Goal: Check status: Check status

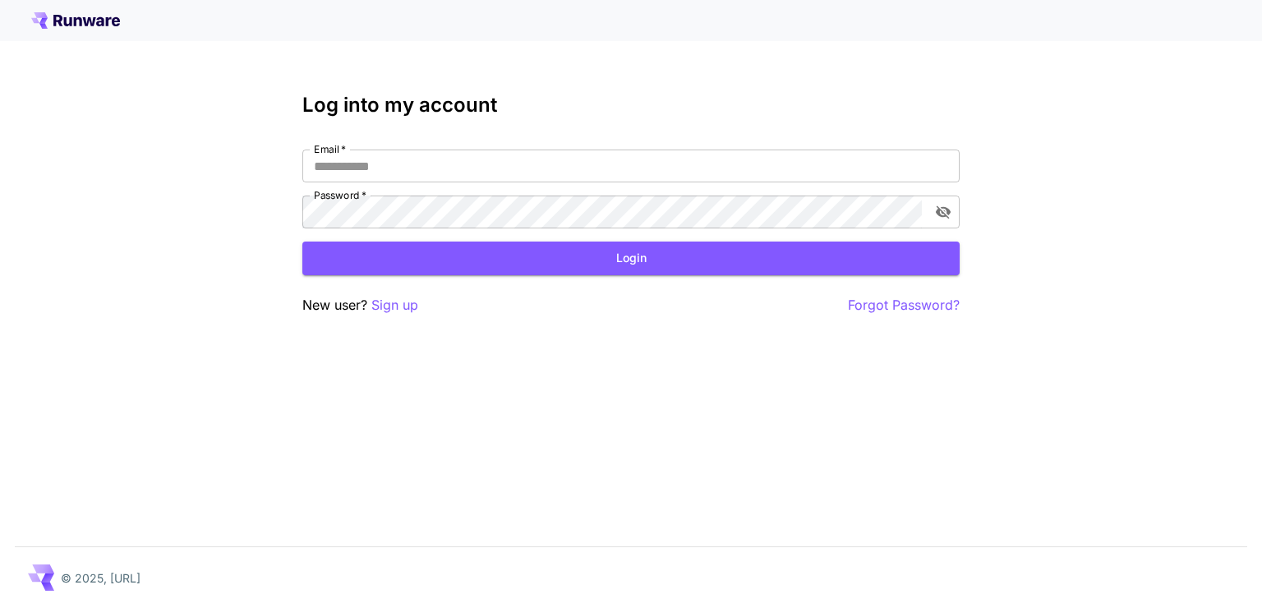
type input "**********"
click at [547, 231] on form "**********" at bounding box center [630, 213] width 657 height 126
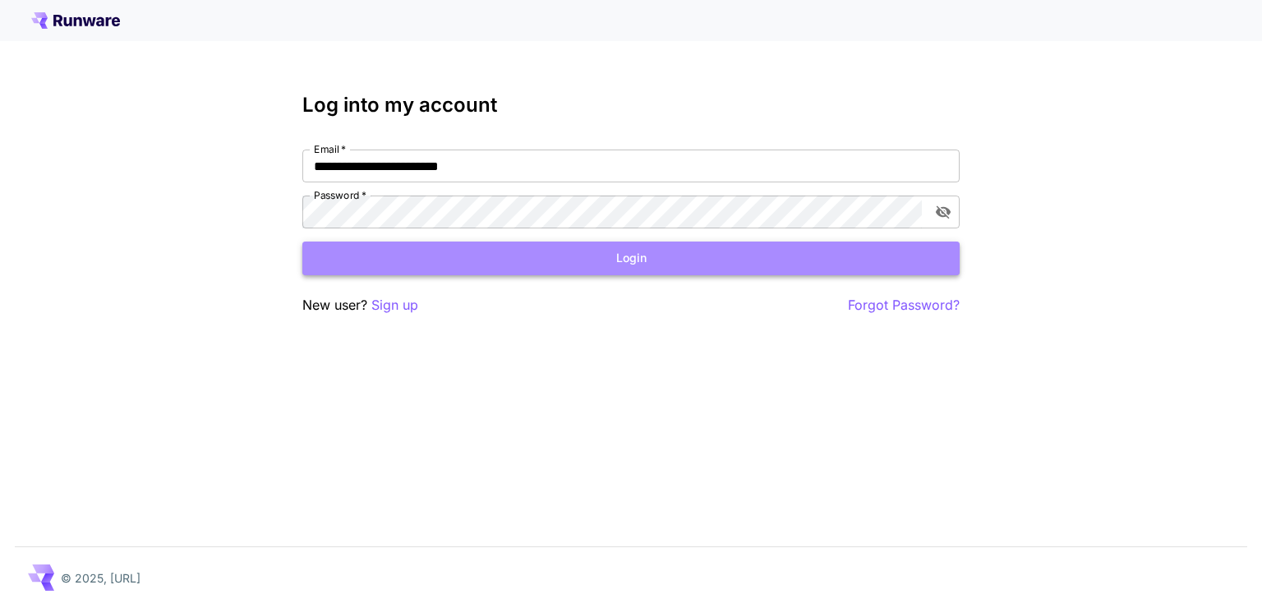
click at [543, 271] on button "Login" at bounding box center [630, 259] width 657 height 34
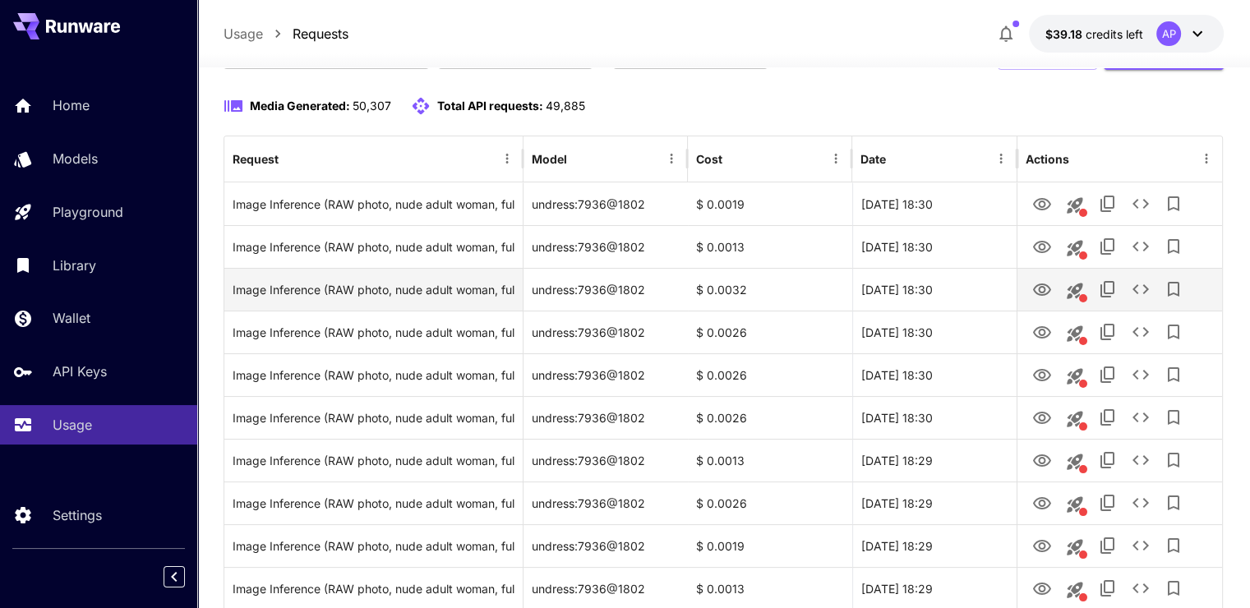
scroll to position [164, 0]
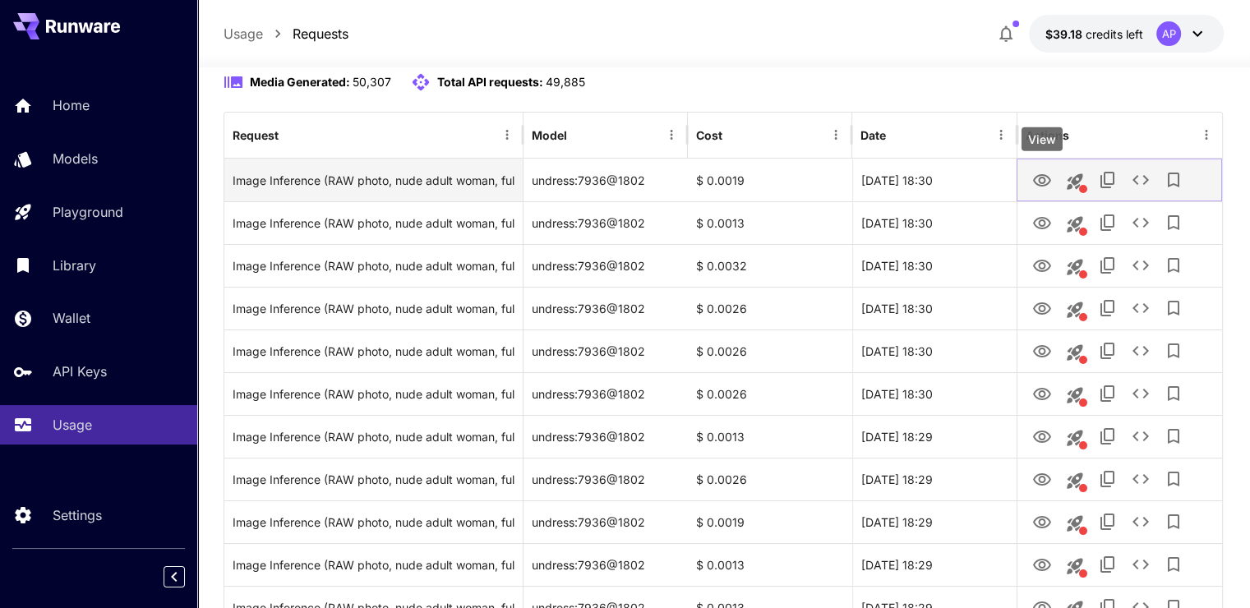
click at [1048, 168] on button "View" at bounding box center [1041, 180] width 33 height 34
click at [1037, 177] on icon "View" at bounding box center [1042, 181] width 20 height 20
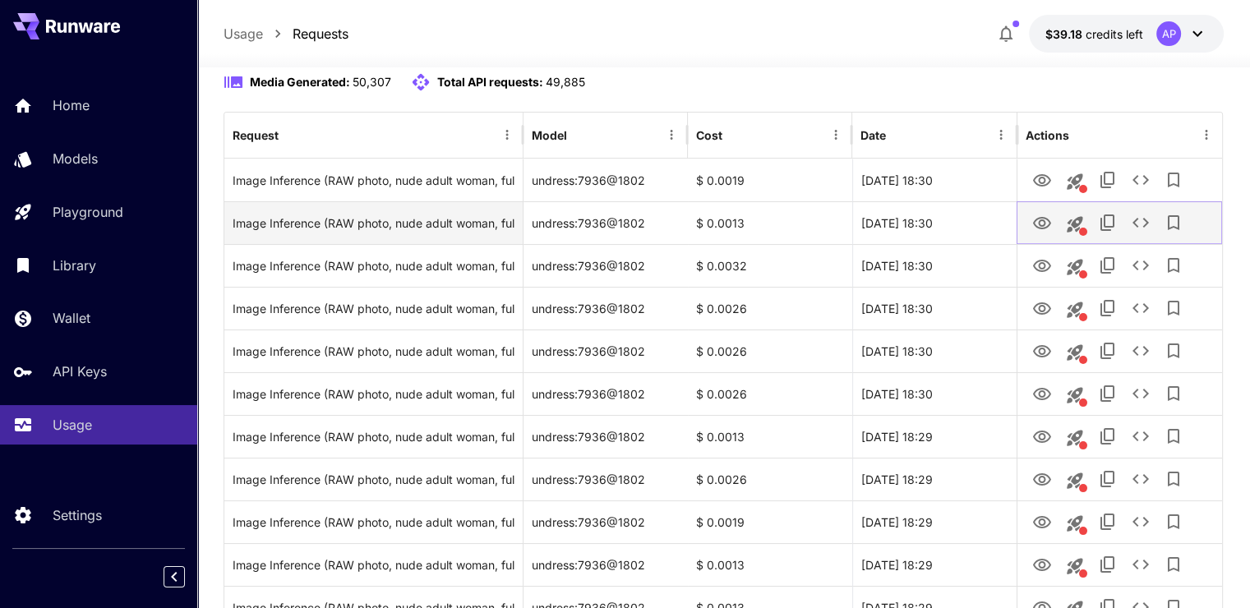
drag, startPoint x: 1055, startPoint y: 228, endPoint x: 1033, endPoint y: 224, distance: 22.6
click at [1055, 228] on button "View" at bounding box center [1041, 222] width 33 height 34
click at [1030, 224] on button "View" at bounding box center [1041, 222] width 33 height 34
click at [1038, 216] on icon "View" at bounding box center [1042, 224] width 20 height 20
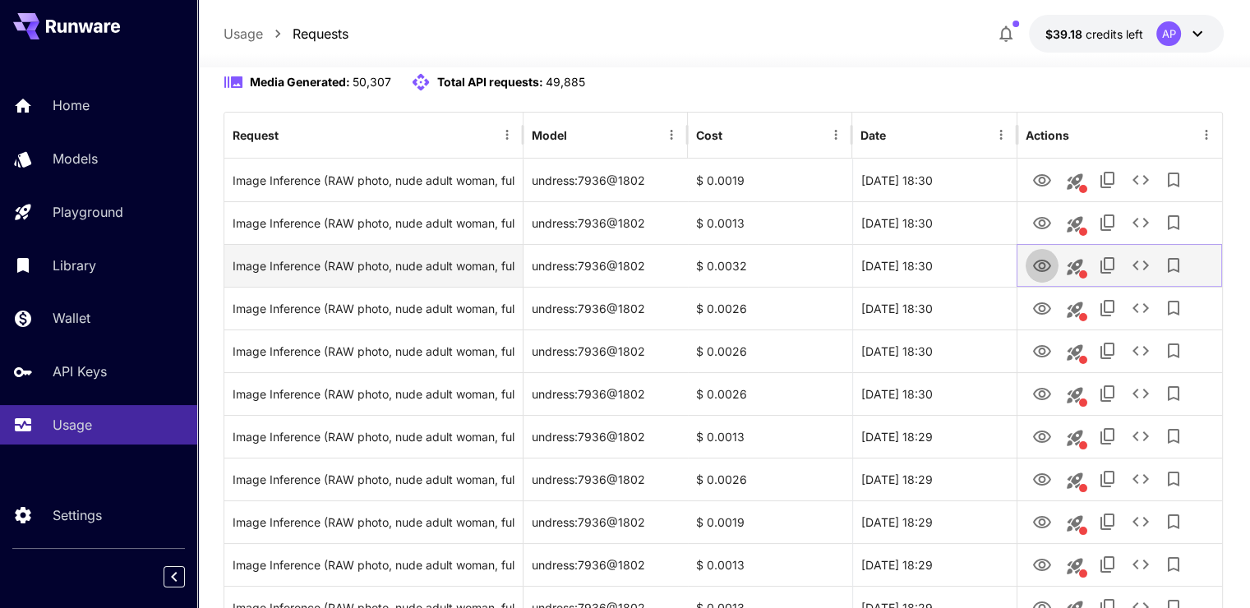
click at [1043, 255] on link "View" at bounding box center [1042, 265] width 20 height 21
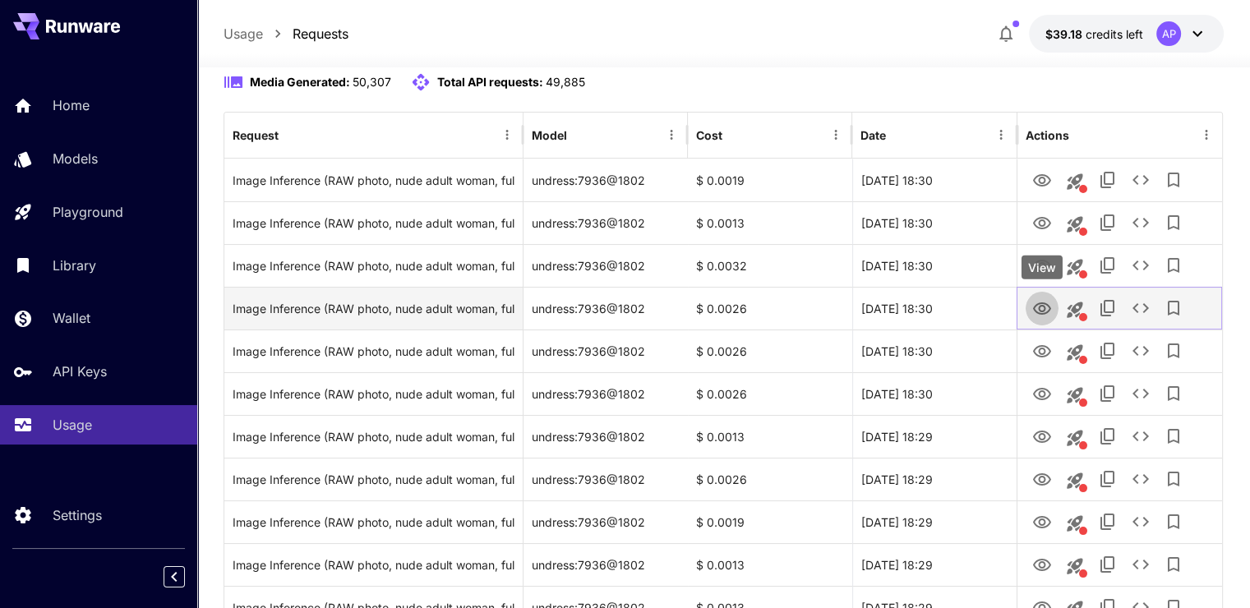
click at [1044, 305] on icon "View" at bounding box center [1042, 309] width 20 height 20
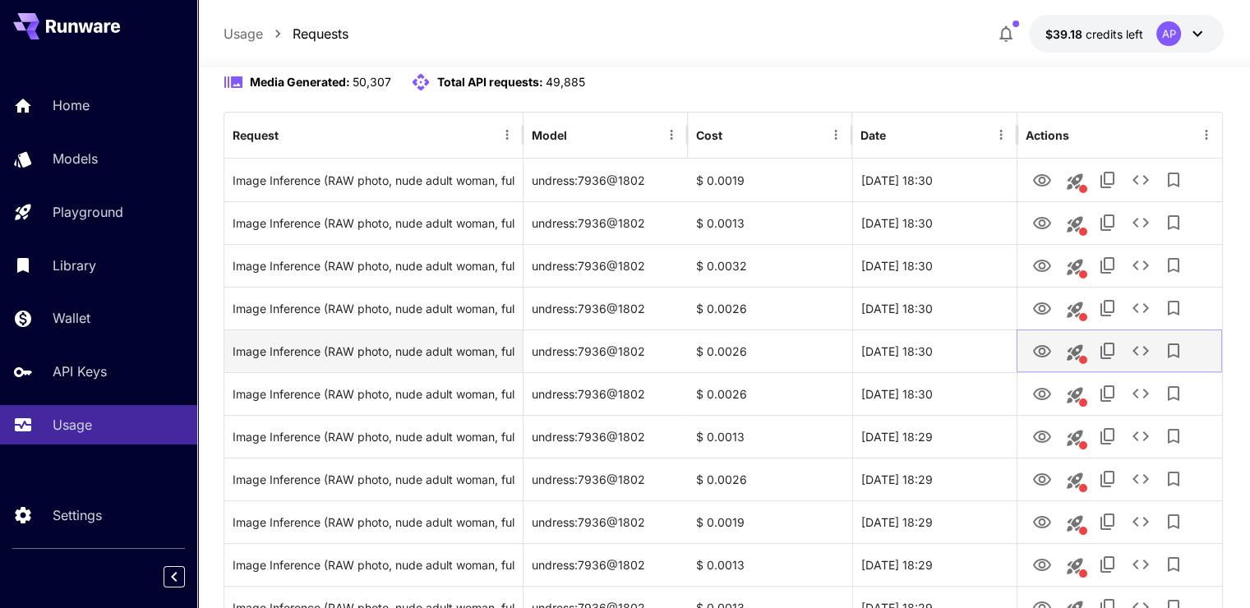
click at [1042, 347] on icon "View" at bounding box center [1042, 352] width 20 height 20
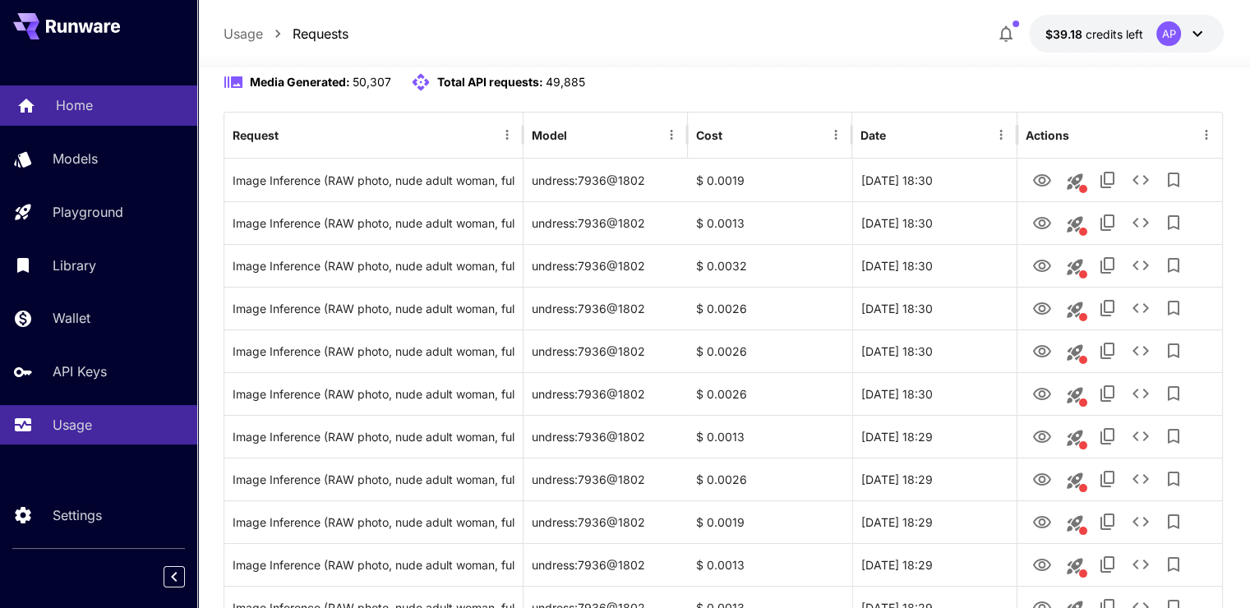
click at [97, 122] on link "Home" at bounding box center [98, 105] width 197 height 40
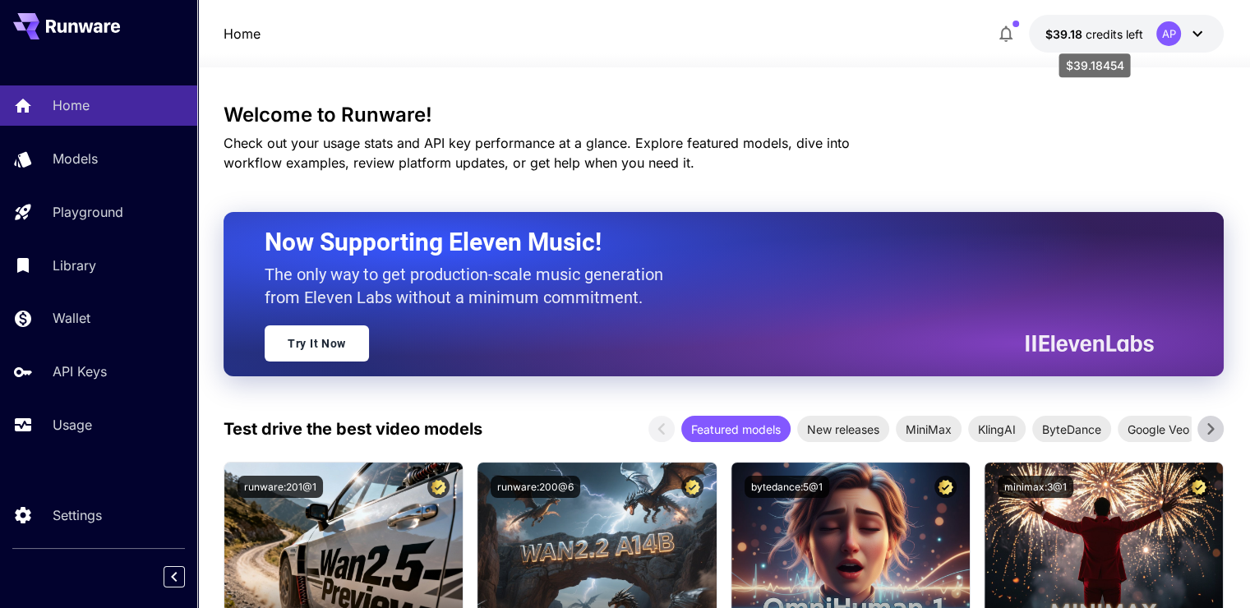
click at [1111, 33] on span "credits left" at bounding box center [1114, 34] width 58 height 14
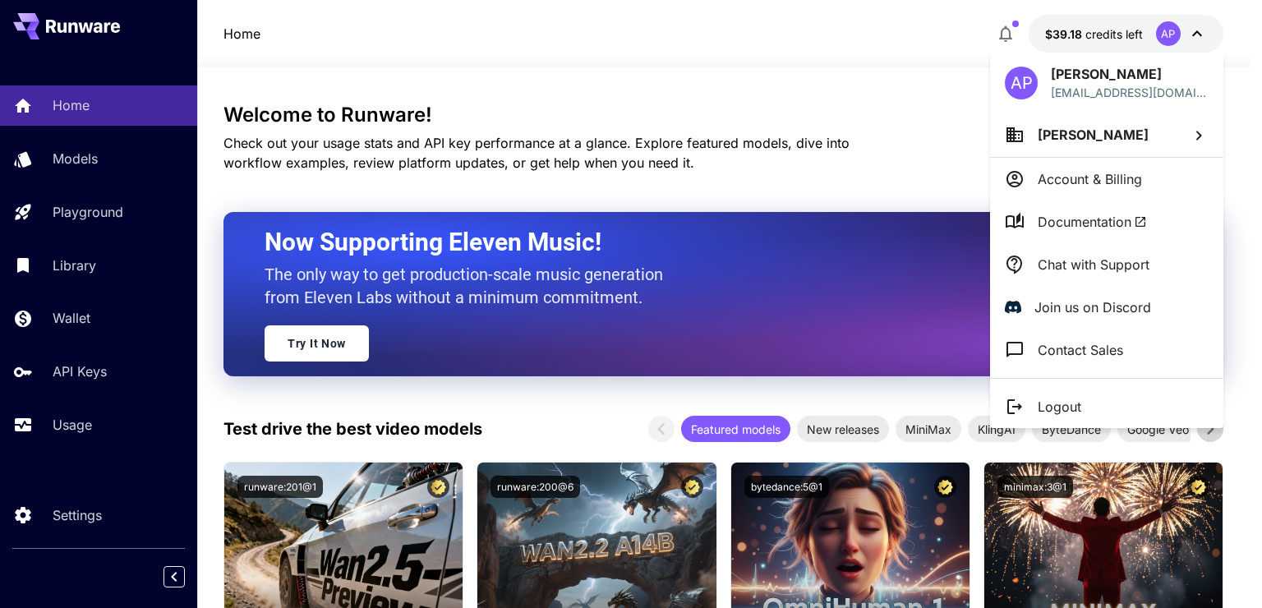
click at [904, 107] on div at bounding box center [631, 304] width 1262 height 608
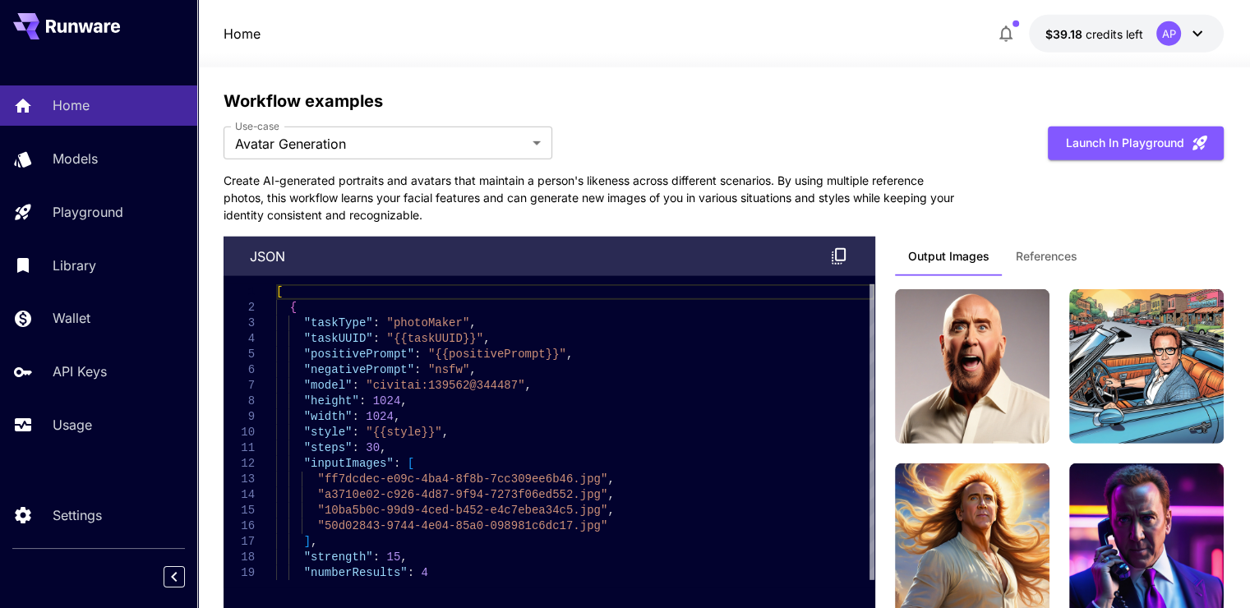
scroll to position [5340, 0]
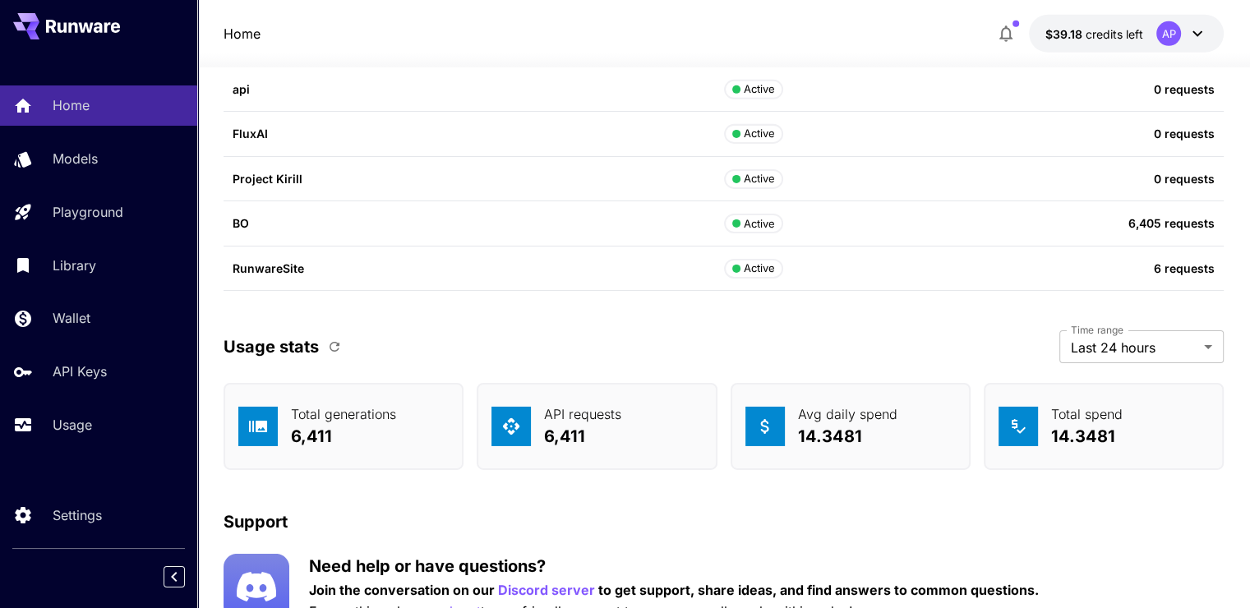
click at [327, 345] on icon "button" at bounding box center [334, 346] width 15 height 15
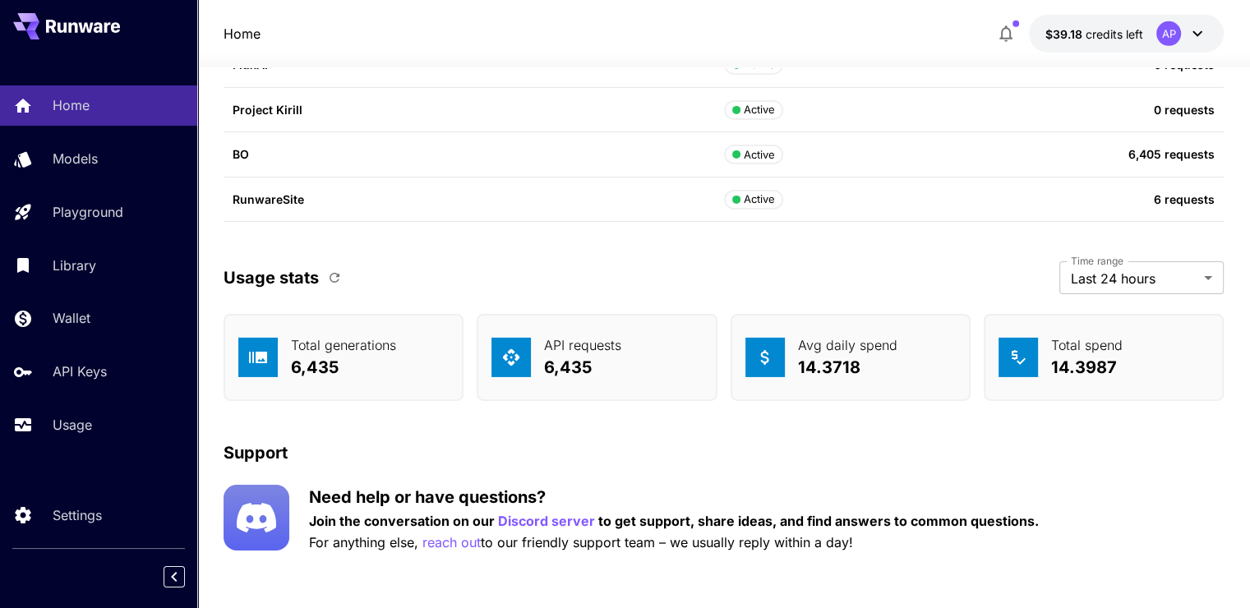
scroll to position [5412, 0]
